Goal: Task Accomplishment & Management: Manage account settings

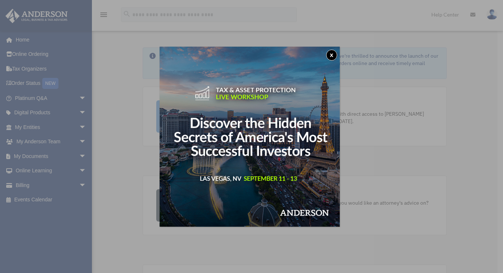
click at [335, 55] on button "x" at bounding box center [331, 55] width 11 height 11
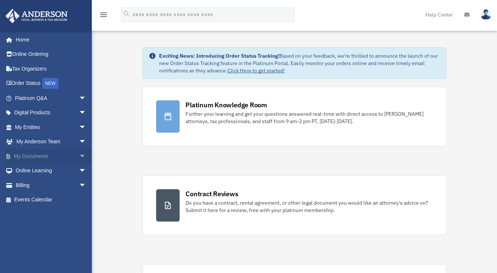
click at [39, 157] on link "My Documents arrow_drop_down" at bounding box center [51, 156] width 92 height 15
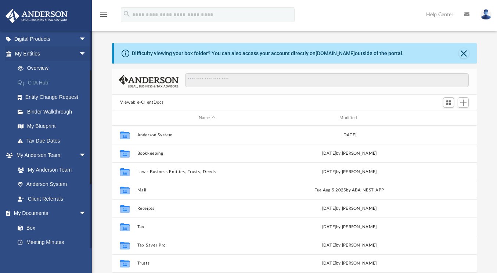
scroll to position [147, 0]
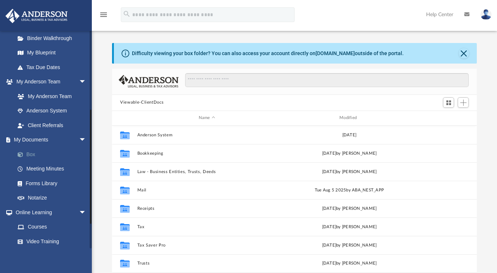
click at [33, 153] on link "Box" at bounding box center [53, 154] width 87 height 15
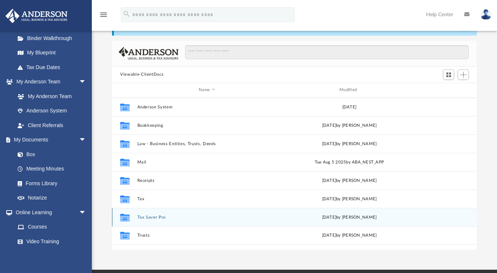
scroll to position [37, 0]
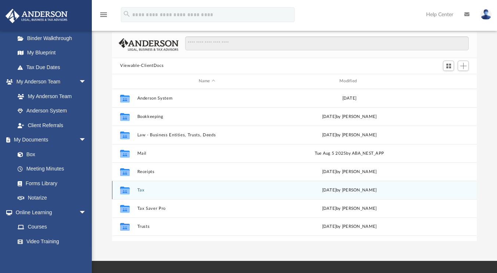
click at [143, 188] on button "Tax" at bounding box center [206, 190] width 139 height 5
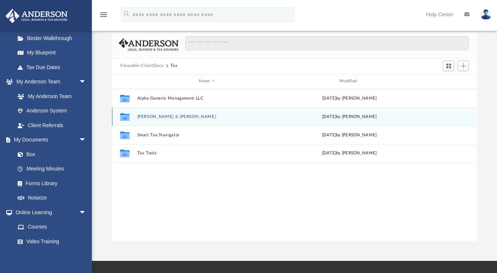
click at [169, 117] on button "Hiponia, Omar & Lynda" at bounding box center [206, 116] width 139 height 5
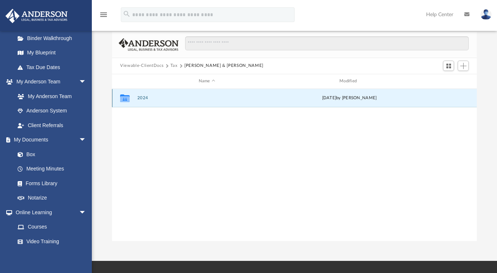
click at [144, 100] on button "2024" at bounding box center [206, 98] width 139 height 5
click at [153, 97] on button "Digital Tax Organizer" at bounding box center [206, 98] width 139 height 5
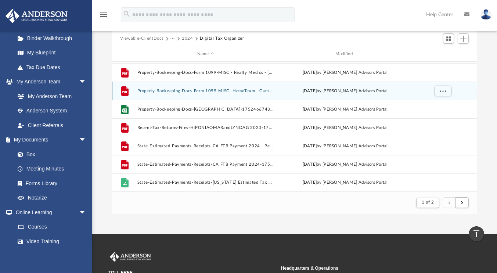
scroll to position [0, 0]
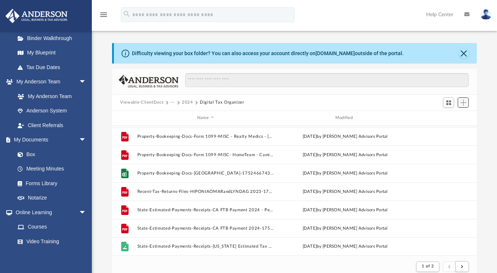
click at [465, 102] on span "Add" at bounding box center [463, 103] width 6 height 6
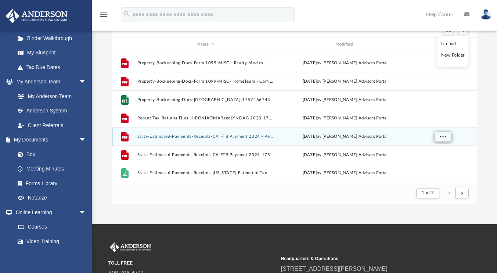
scroll to position [752, 0]
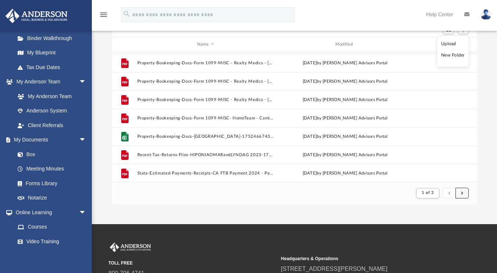
click at [463, 194] on span "submit" at bounding box center [462, 193] width 2 height 4
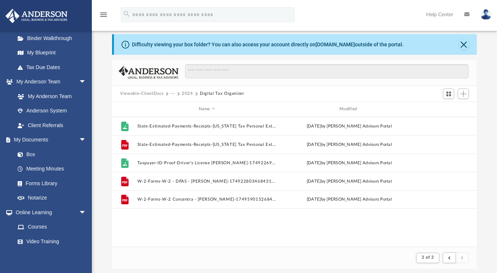
scroll to position [0, 0]
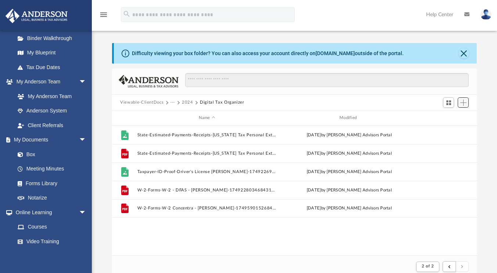
click at [463, 103] on span "Add" at bounding box center [463, 103] width 6 height 6
click at [452, 128] on li "New Folder" at bounding box center [453, 129] width 24 height 8
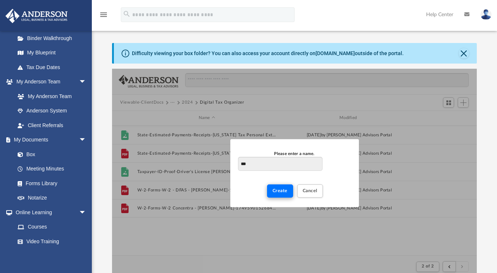
type input "***"
click at [279, 192] on span "Create" at bounding box center [280, 190] width 15 height 4
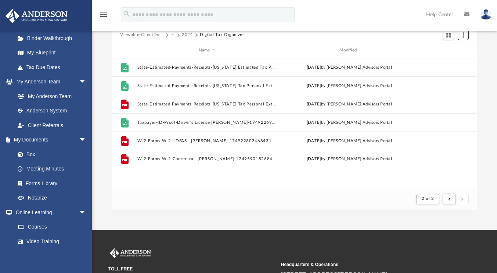
scroll to position [147, 0]
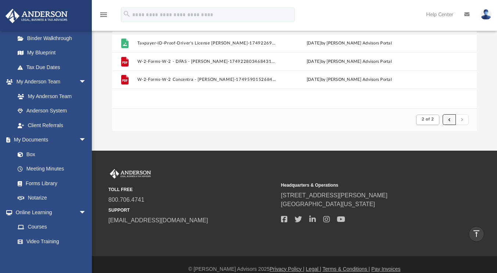
click at [449, 118] on button "submit" at bounding box center [449, 119] width 13 height 11
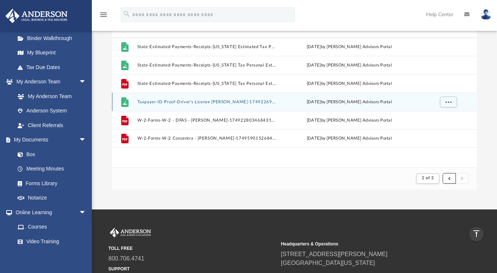
scroll to position [73, 0]
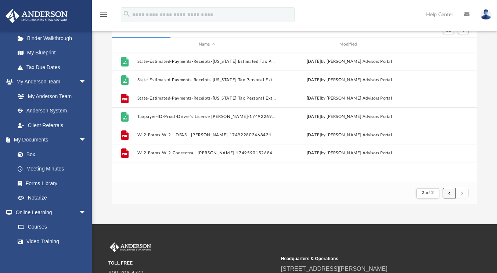
click at [450, 193] on span "submit" at bounding box center [449, 193] width 2 height 4
click at [32, 153] on link "Box" at bounding box center [53, 154] width 87 height 15
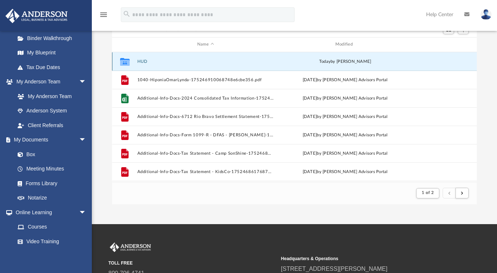
click at [144, 63] on button "HUD" at bounding box center [205, 61] width 137 height 5
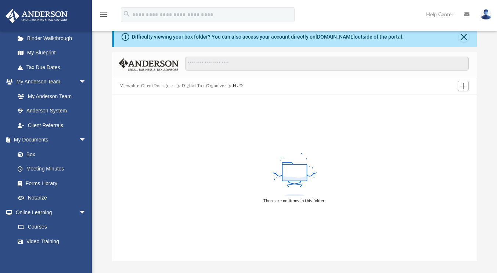
scroll to position [0, 0]
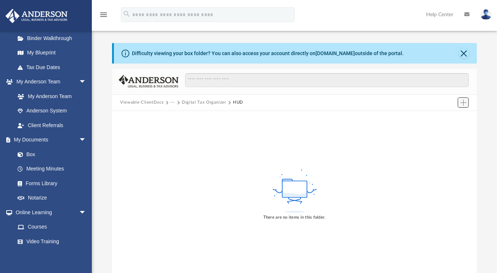
click at [461, 102] on span "Add" at bounding box center [463, 103] width 6 height 6
click at [450, 116] on li "Upload" at bounding box center [453, 117] width 24 height 8
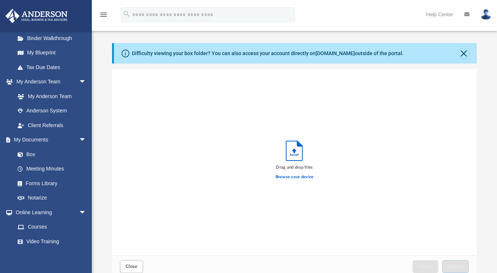
scroll to position [181, 359]
click at [291, 178] on label "Browse your device" at bounding box center [295, 177] width 38 height 7
click at [0, 0] on input "Browse your device" at bounding box center [0, 0] width 0 height 0
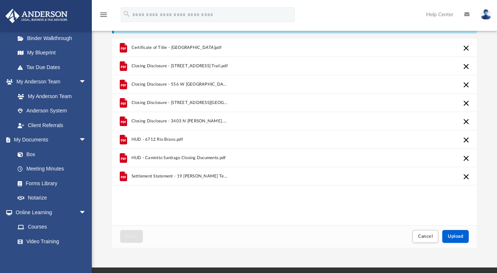
scroll to position [37, 0]
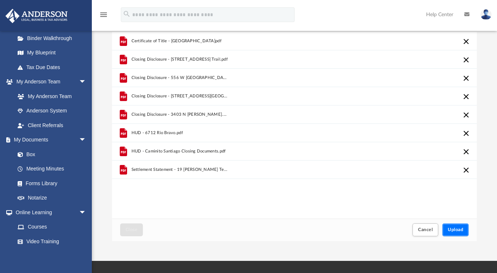
click at [459, 226] on button "Upload" at bounding box center [455, 229] width 26 height 13
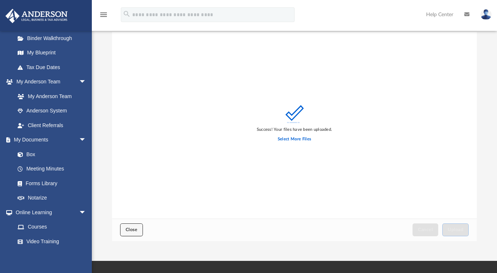
click at [122, 230] on button "Close" at bounding box center [131, 229] width 23 height 13
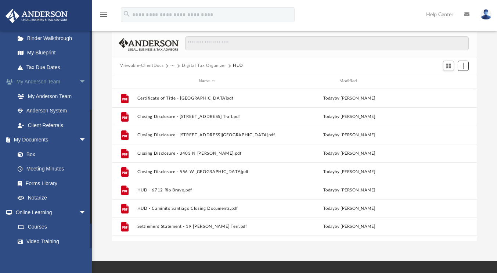
scroll to position [161, 359]
